Goal: Information Seeking & Learning: Find specific fact

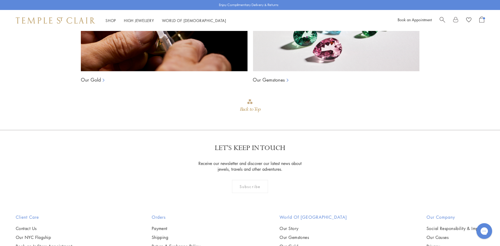
scroll to position [886, 0]
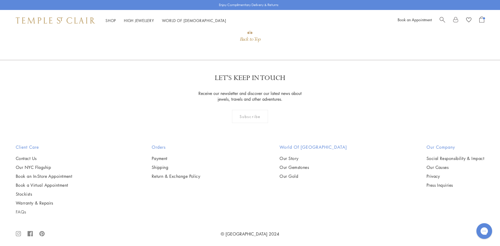
click at [26, 209] on link "FAQs" at bounding box center [44, 212] width 56 height 6
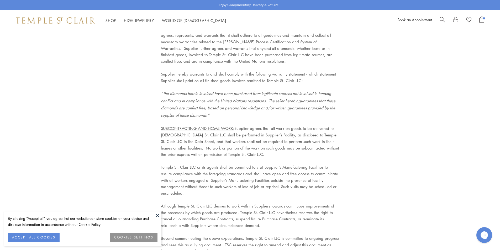
scroll to position [2180, 0]
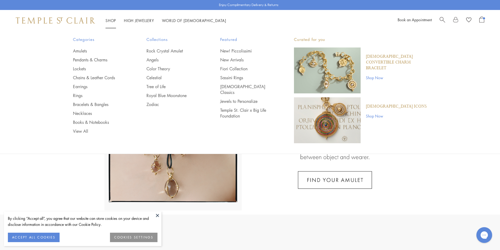
click at [85, 90] on ul "Amulets Pendants & Charms Lockets Chains & Leather Cords Earrings Rings Bracele…" at bounding box center [99, 91] width 53 height 86
click at [85, 89] on link "Earrings" at bounding box center [99, 87] width 53 height 6
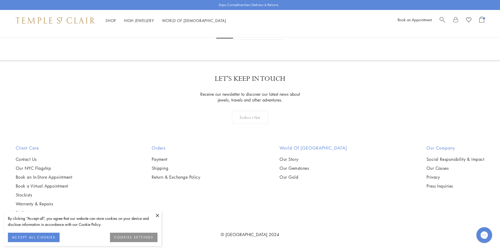
scroll to position [2153, 0]
click at [0, 0] on img at bounding box center [0, 0] width 0 height 0
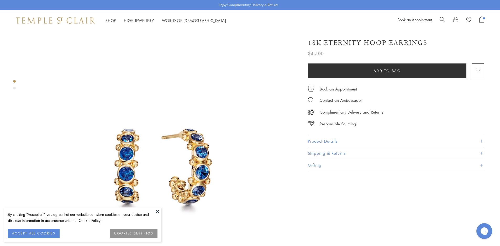
click at [324, 139] on button "Product Details" at bounding box center [396, 142] width 176 height 12
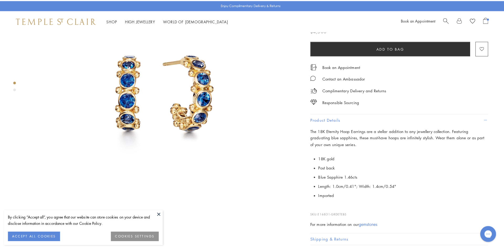
scroll to position [131, 0]
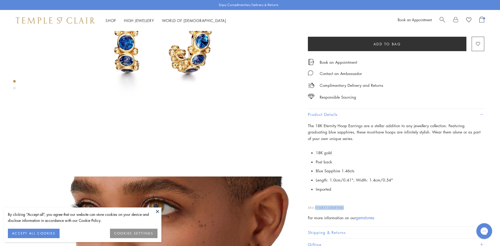
drag, startPoint x: 348, startPoint y: 209, endPoint x: 316, endPoint y: 207, distance: 32.3
click at [316, 207] on p "SKU: E16831-GRDETEBS" at bounding box center [396, 205] width 176 height 10
copy p "E16831-GRDETEBS"
click at [444, 19] on span "Search" at bounding box center [443, 20] width 6 height 6
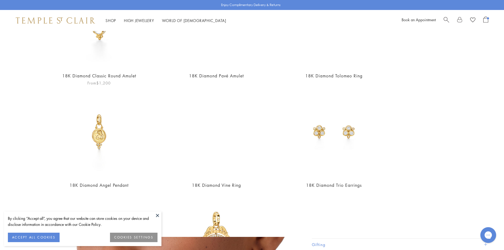
scroll to position [0, 0]
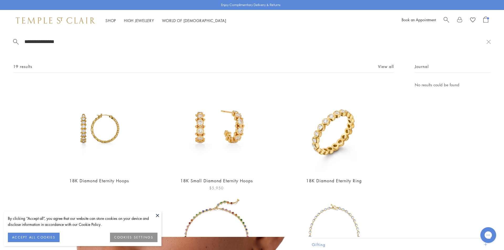
type input "**********"
click at [245, 113] on img at bounding box center [216, 127] width 91 height 91
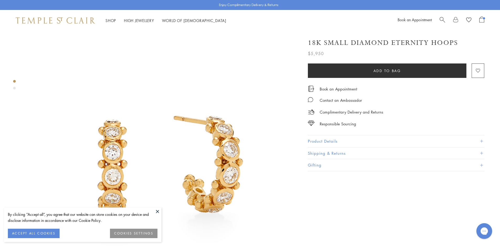
click at [339, 141] on button "Product Details" at bounding box center [396, 142] width 176 height 12
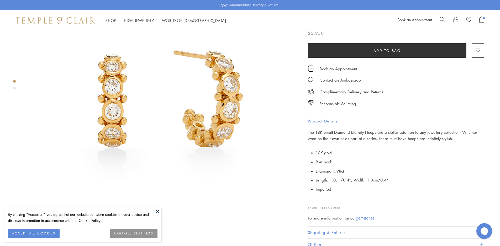
scroll to position [105, 0]
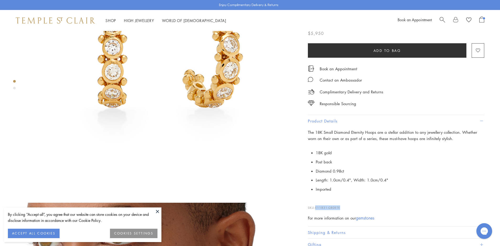
drag, startPoint x: 343, startPoint y: 208, endPoint x: 316, endPoint y: 208, distance: 26.3
click at [316, 208] on p "SKU: E11831-GRDETE" at bounding box center [396, 205] width 176 height 10
copy span "E11831-GRDETE"
